Goal: Find specific page/section: Locate a particular part of the current website

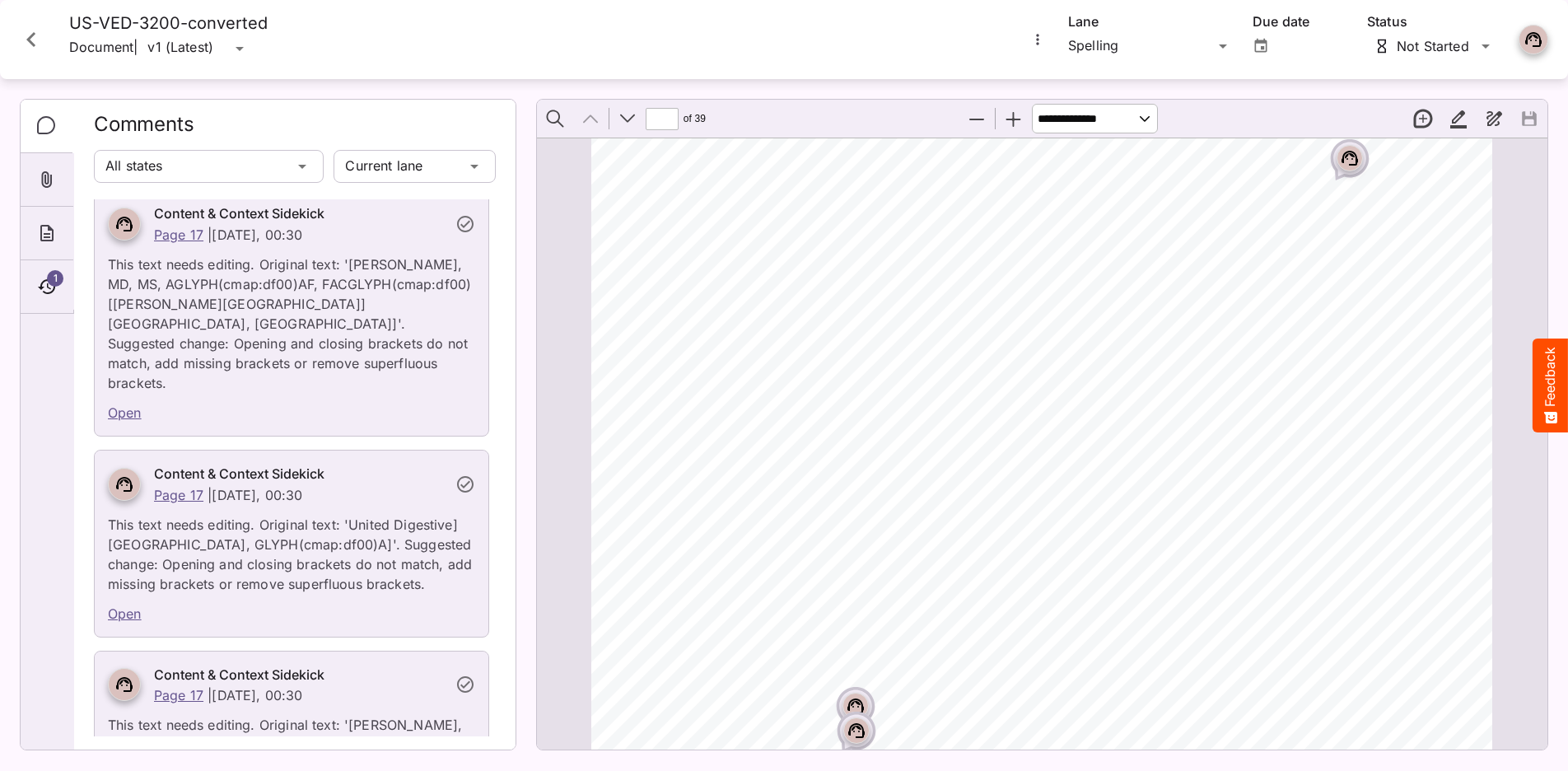
scroll to position [21189, 0]
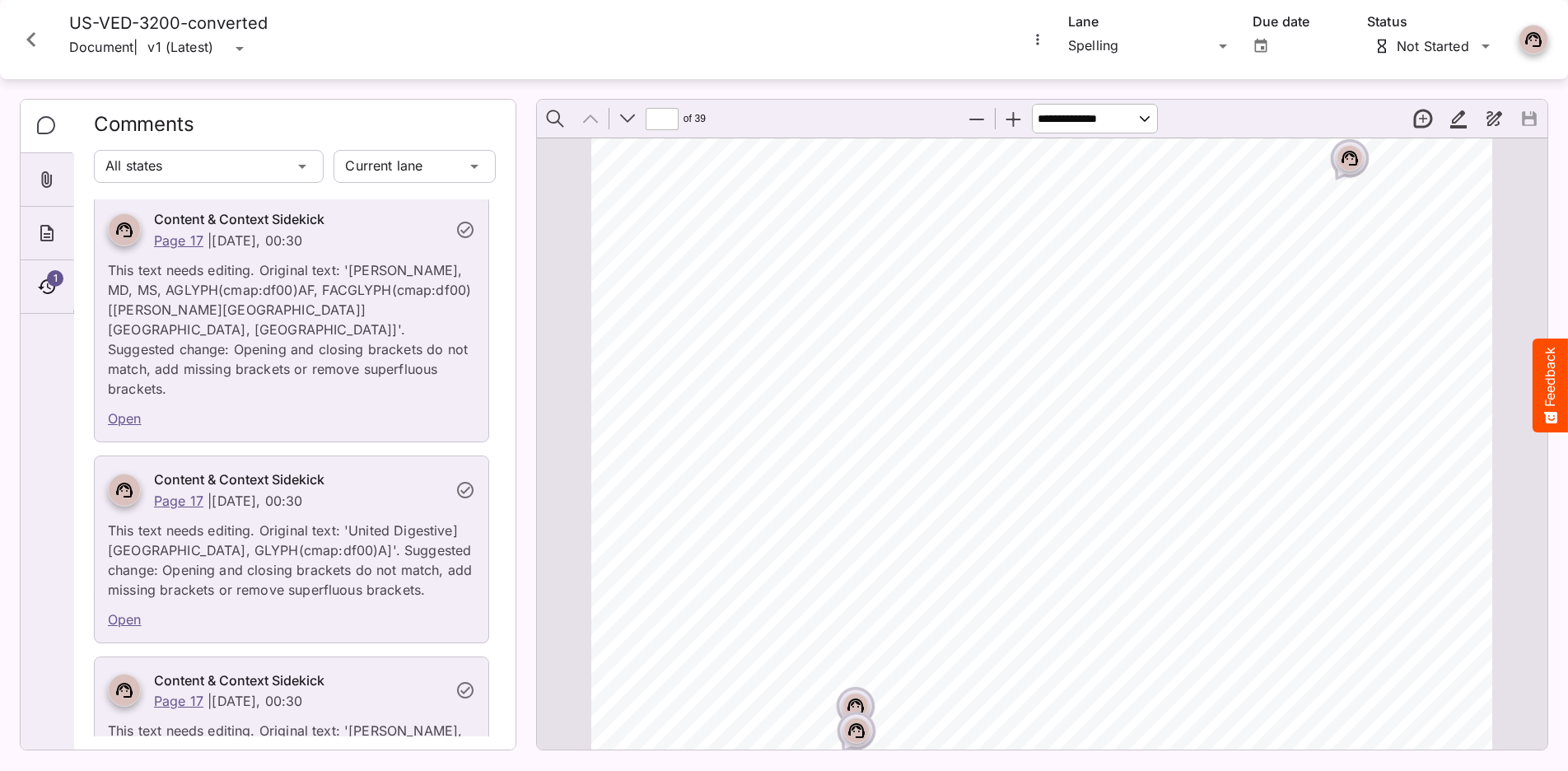
click at [42, 40] on icon "Close card" at bounding box center [31, 39] width 30 height 30
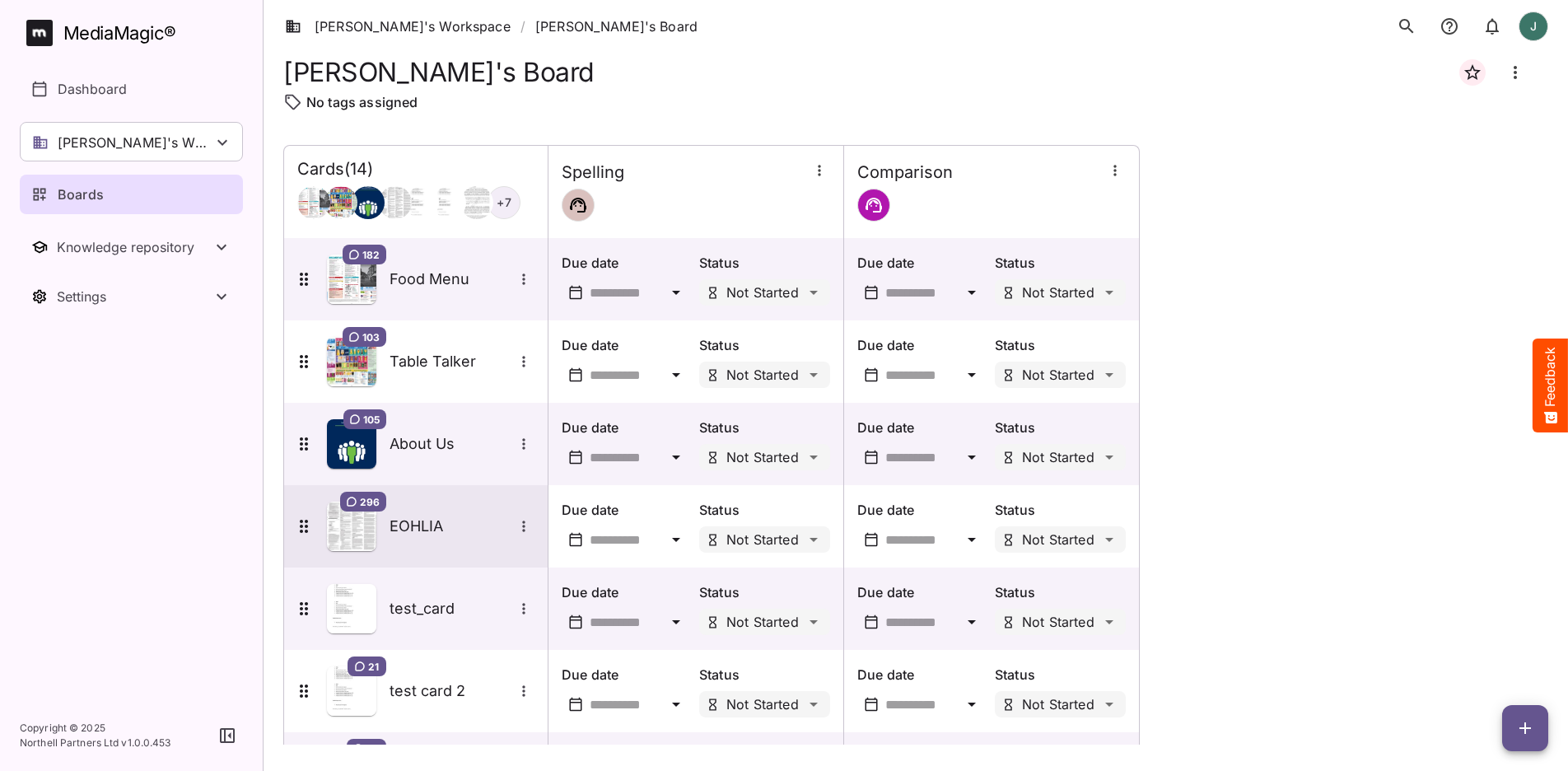
click at [354, 530] on img at bounding box center [351, 526] width 49 height 49
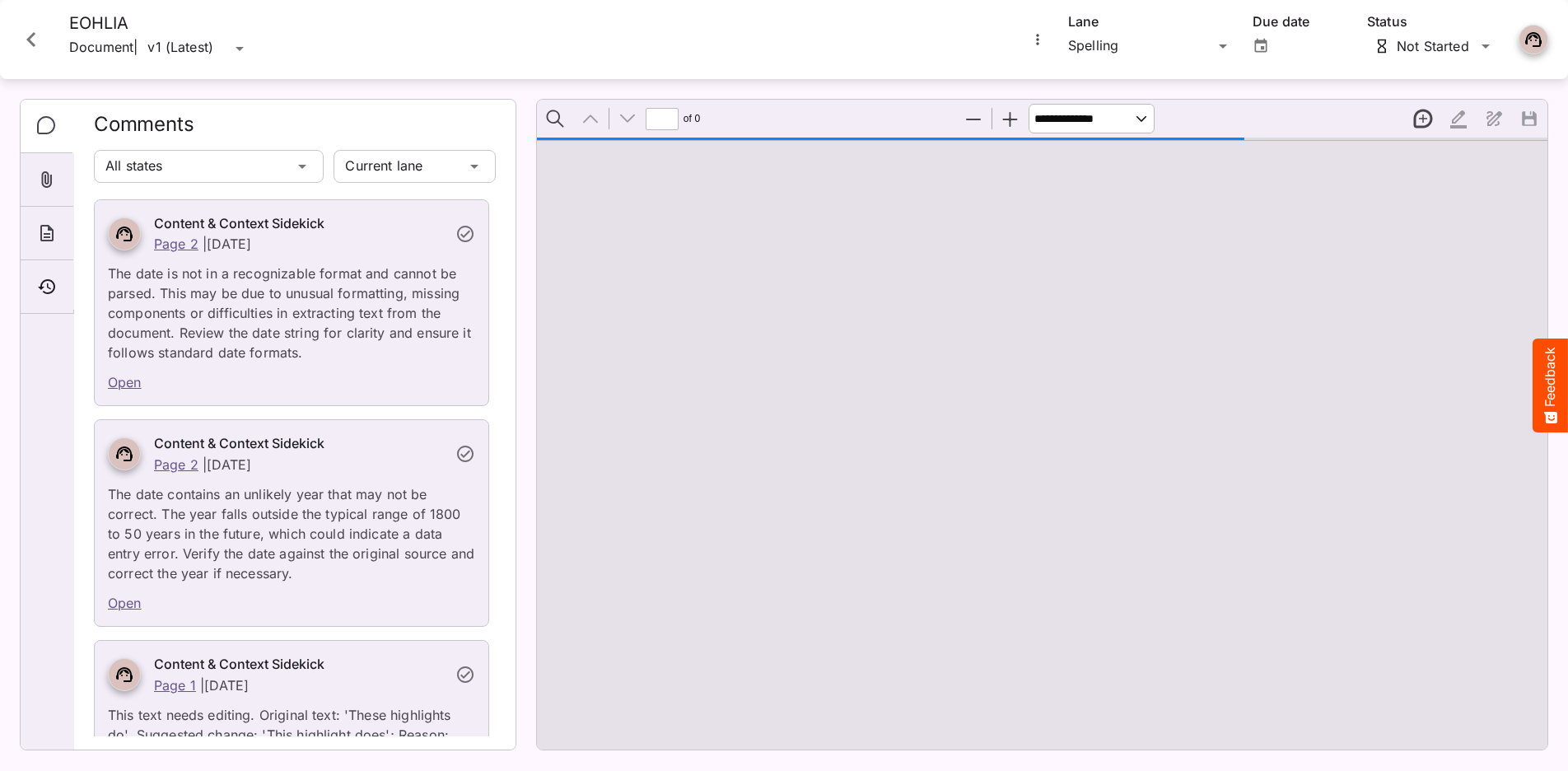
type input "*"
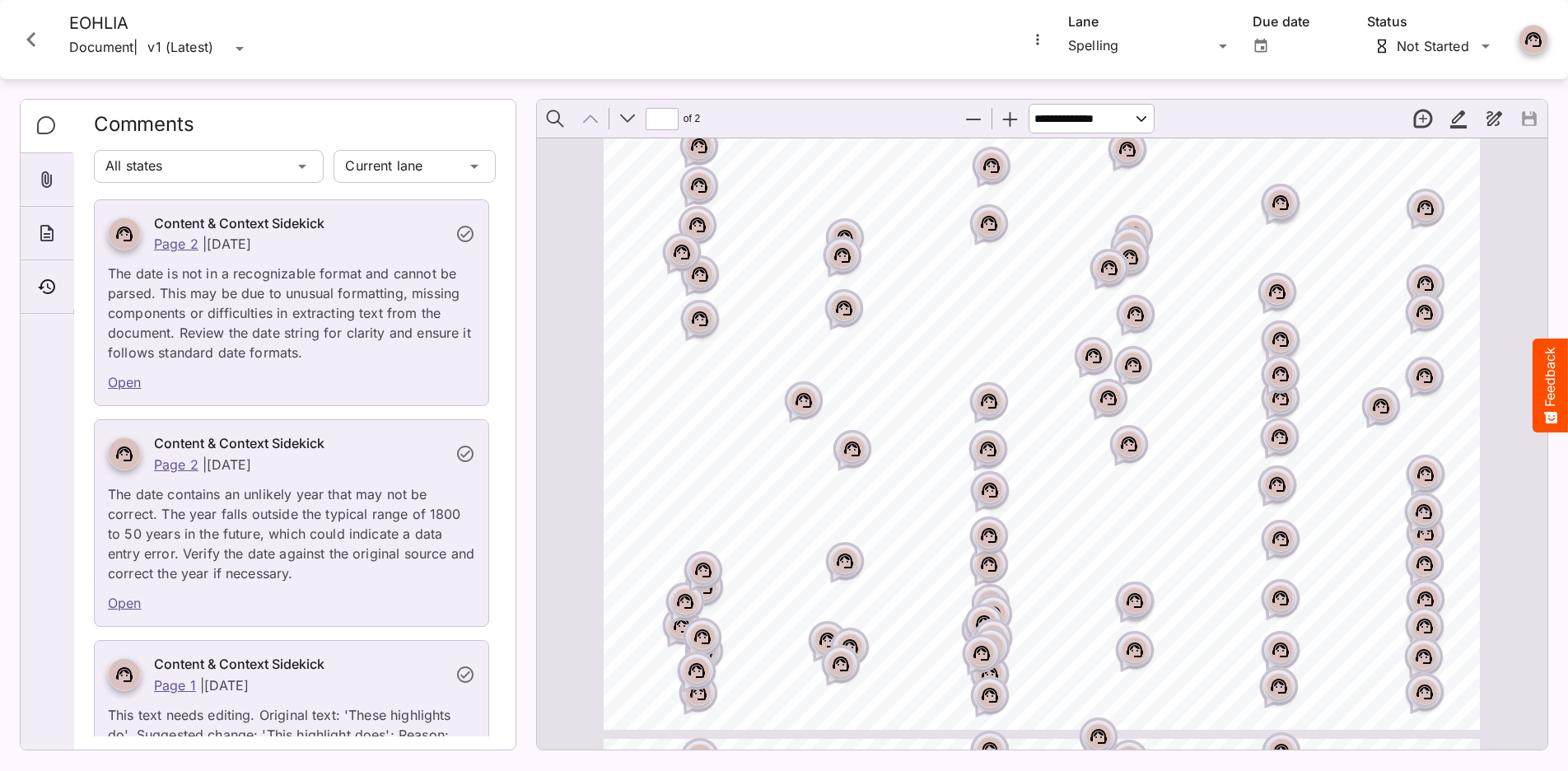
click at [38, 44] on icon "Close card" at bounding box center [31, 39] width 30 height 30
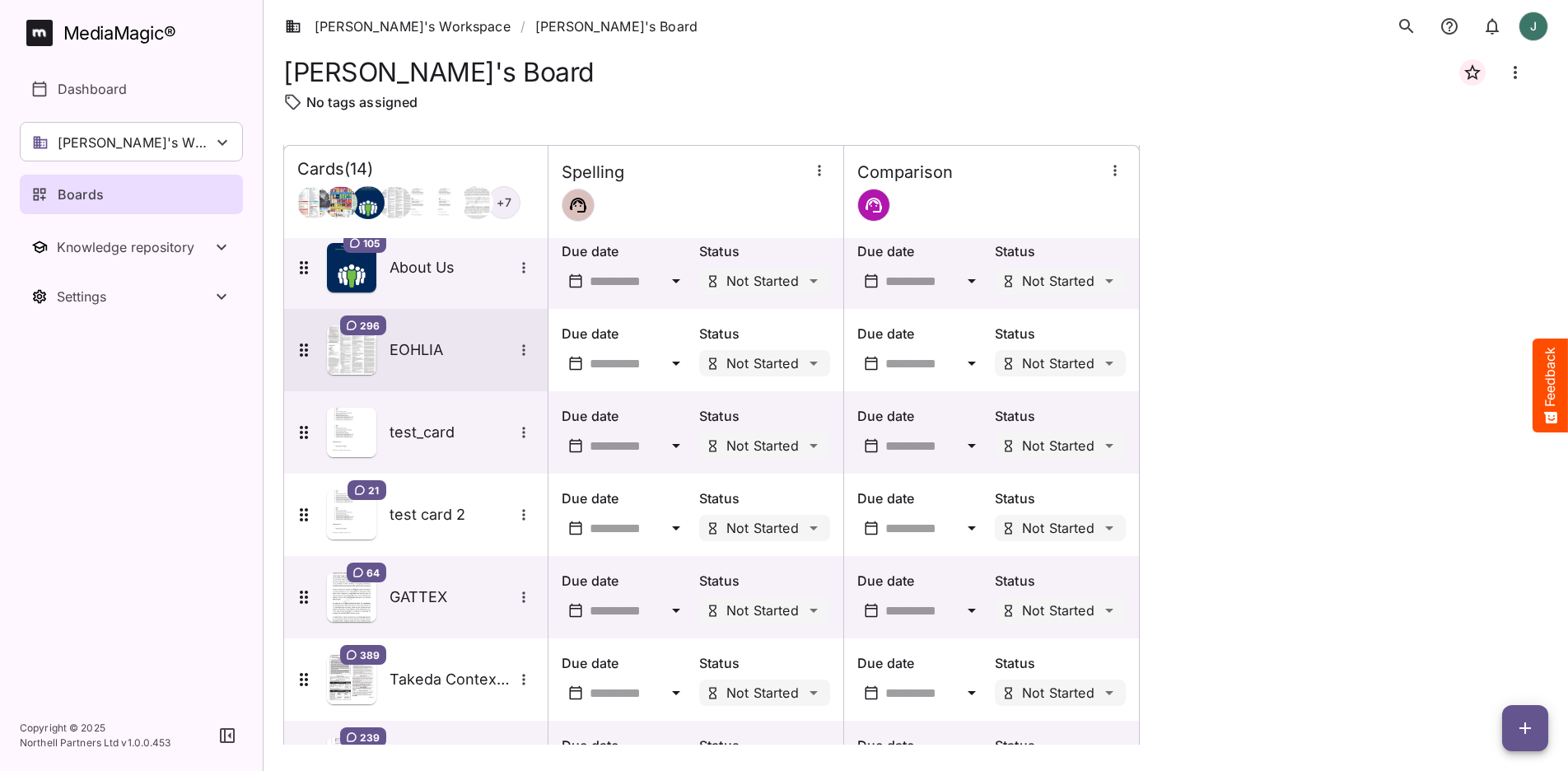
scroll to position [178, 0]
click at [369, 362] on img at bounding box center [351, 348] width 49 height 49
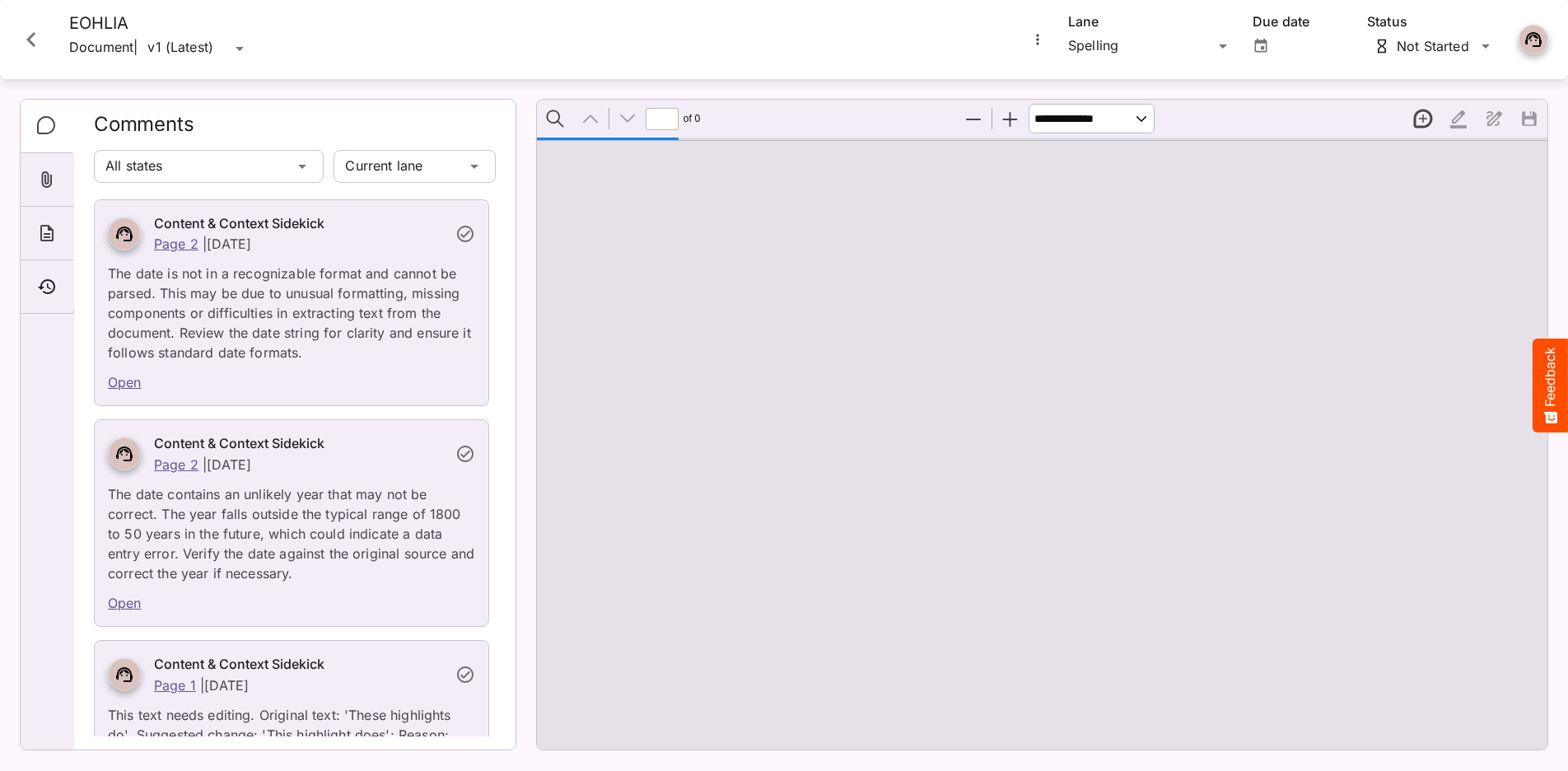
type input "*"
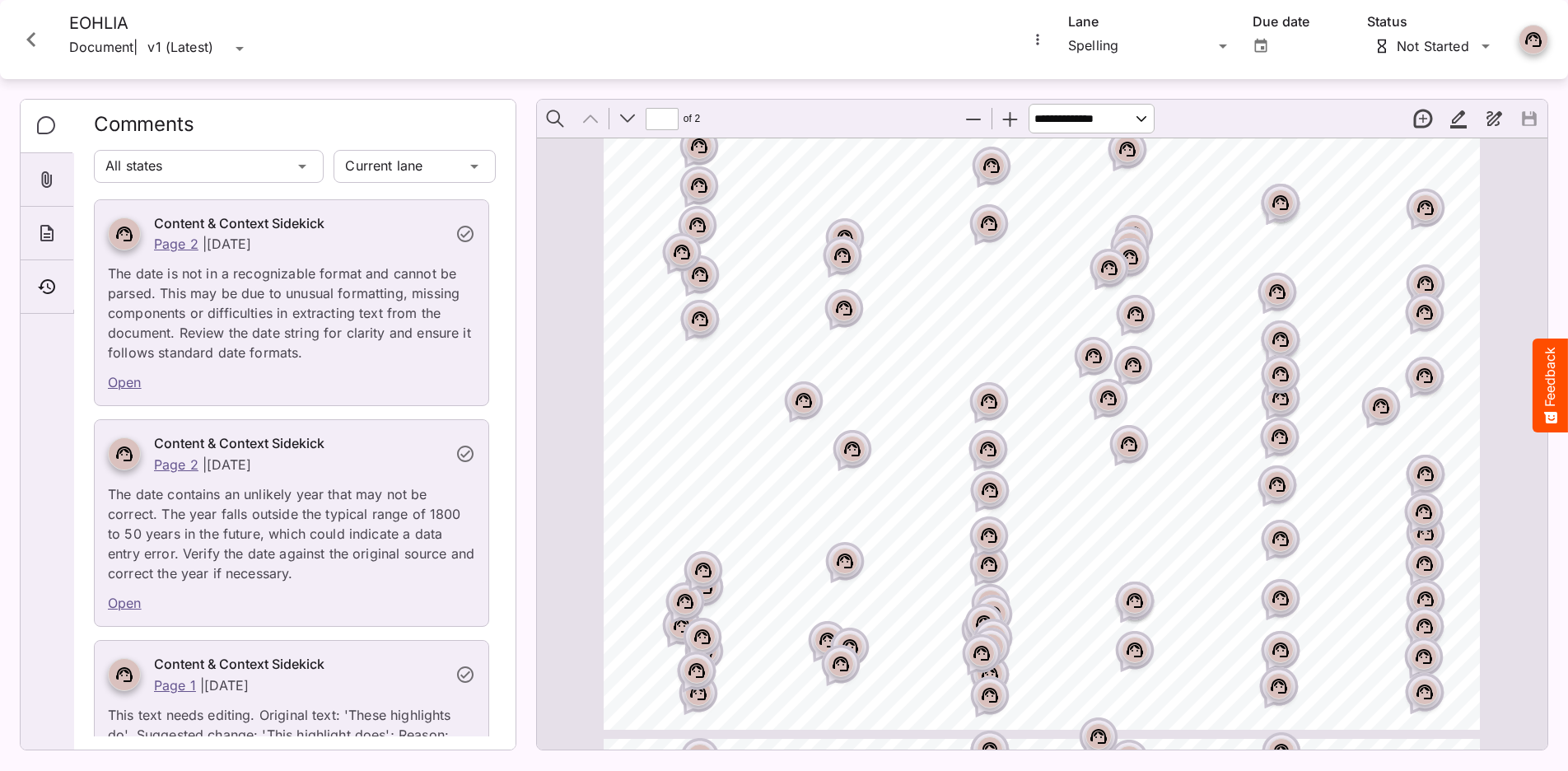
click at [23, 46] on icon "Close card" at bounding box center [31, 39] width 30 height 30
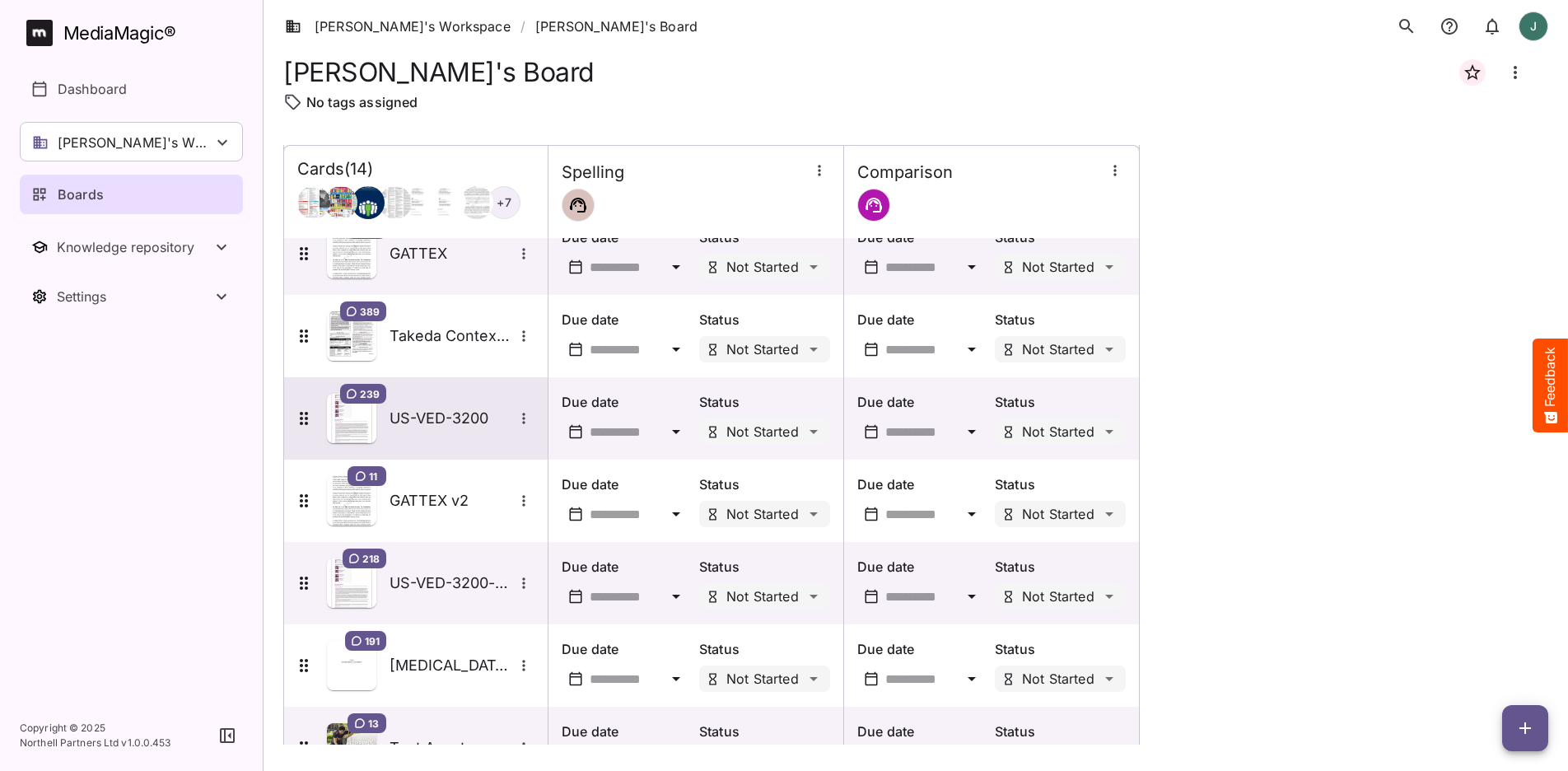
scroll to position [521, 0]
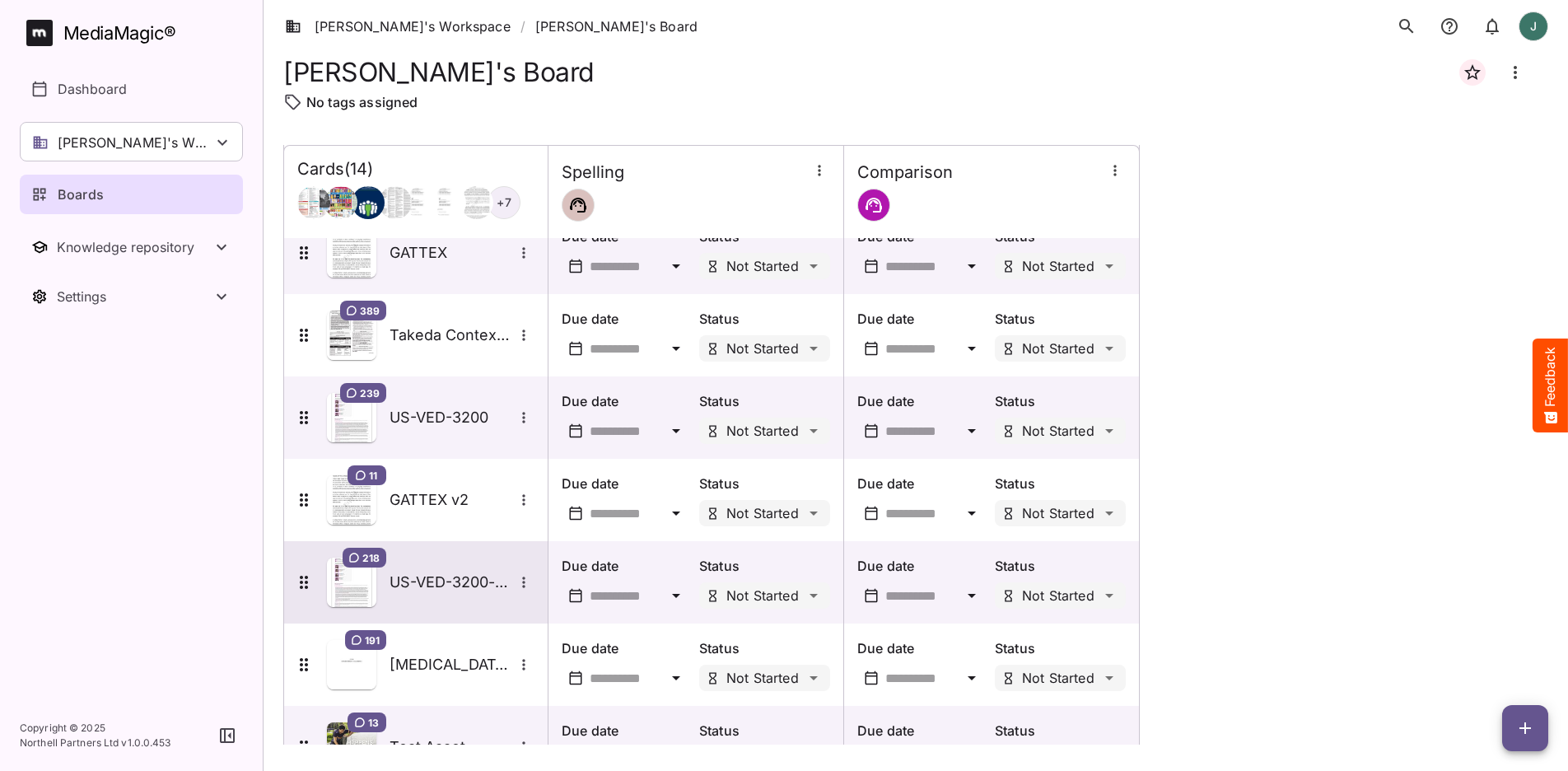
click at [369, 596] on img at bounding box center [351, 582] width 49 height 49
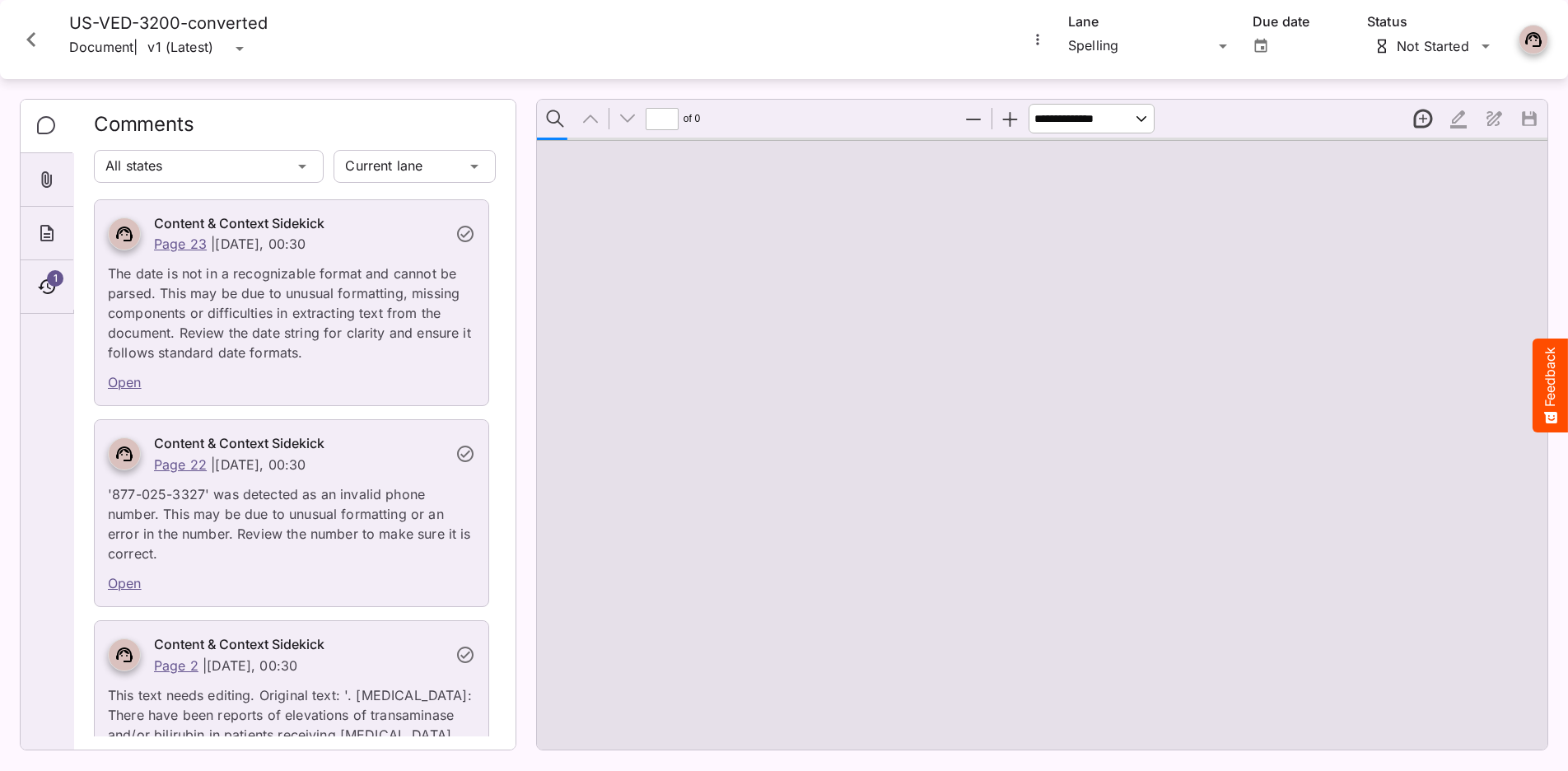
type input "*"
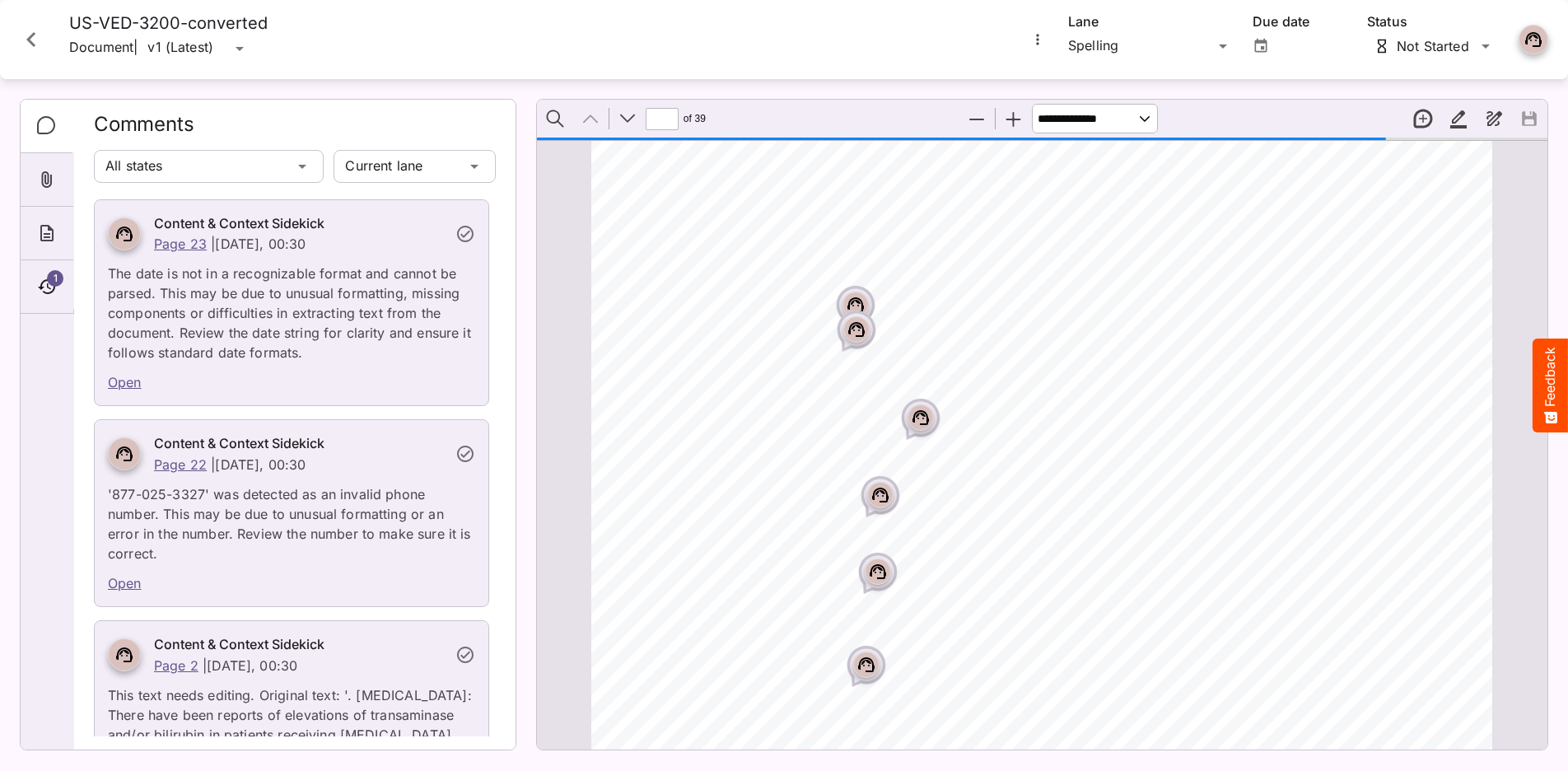
scroll to position [529, 0]
click at [869, 295] on div "Page ⁨1⁩" at bounding box center [856, 303] width 41 height 41
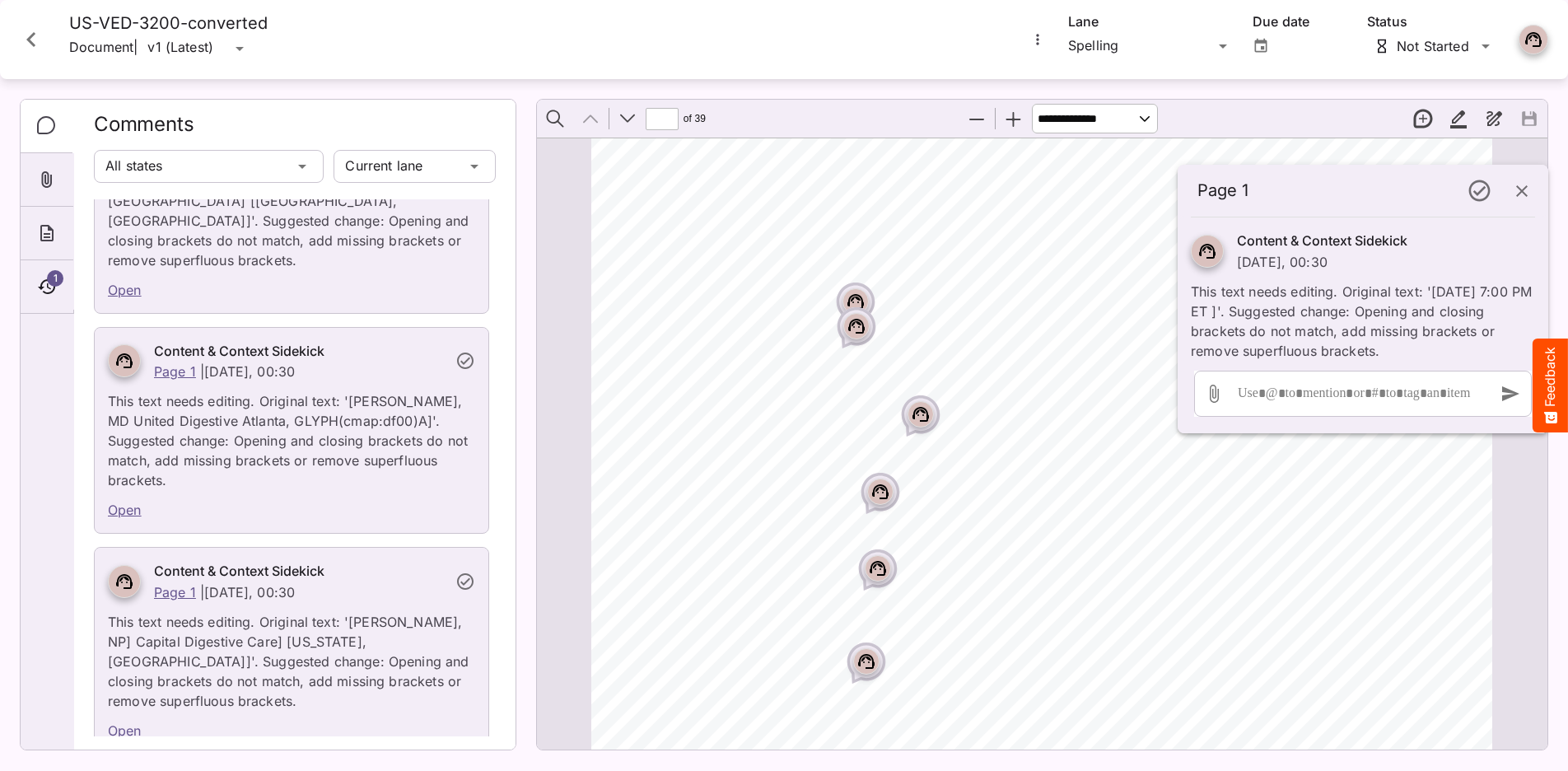
scroll to position [8169, 0]
click at [399, 58] on div "US-VED-3200-converted Document | v1 (Latest) v1 (Latest)" at bounding box center [511, 40] width 1010 height 53
click at [1521, 193] on icon "button" at bounding box center [1522, 191] width 20 height 20
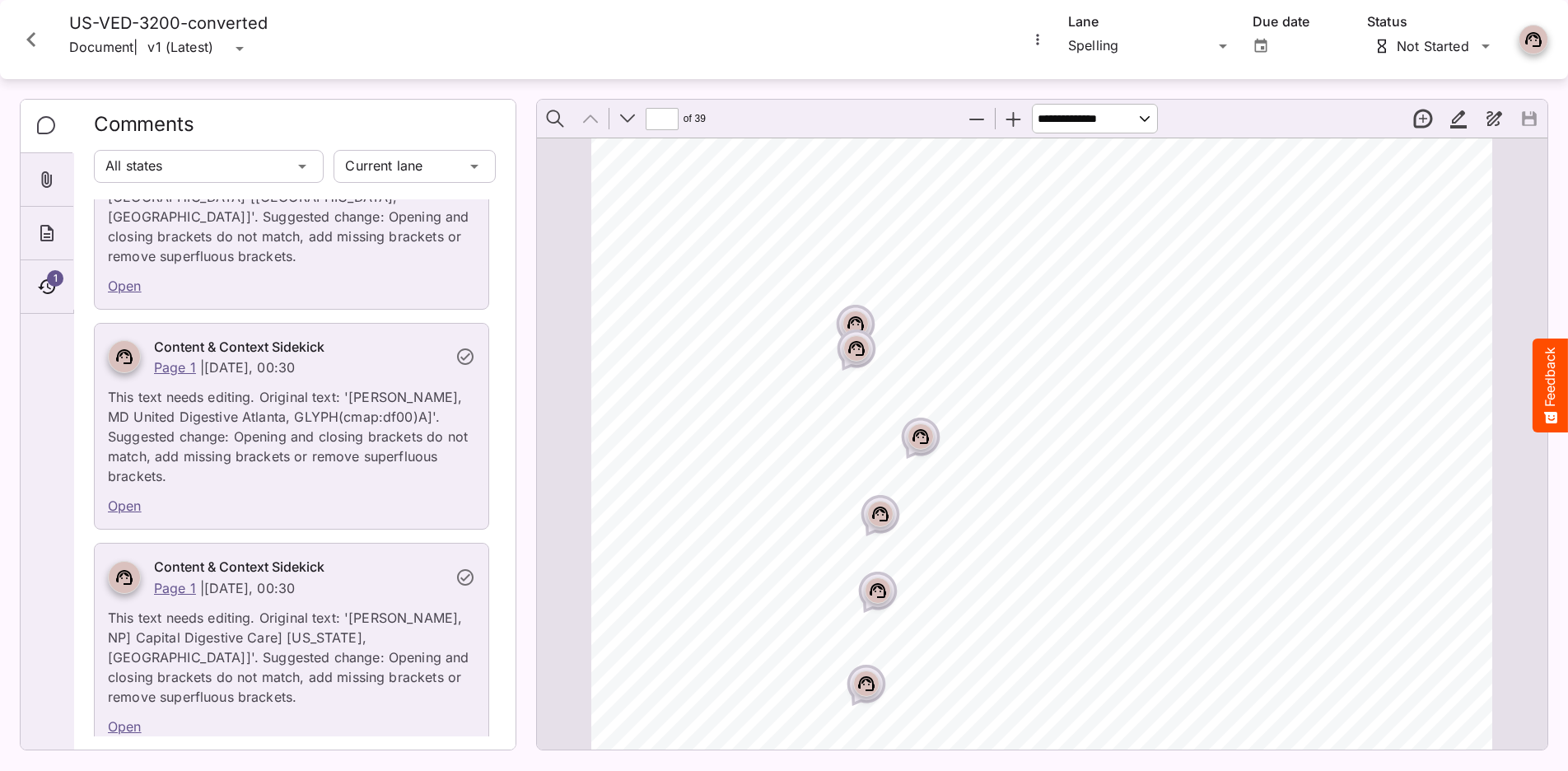
scroll to position [500, 0]
